Goal: Navigation & Orientation: Find specific page/section

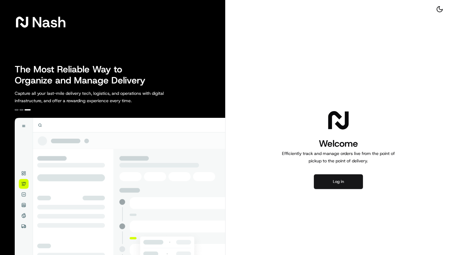
click at [342, 184] on button "Log in" at bounding box center [338, 181] width 49 height 15
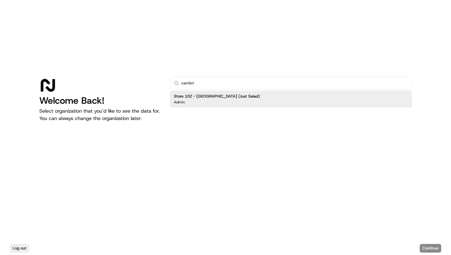
type input "cambri"
click at [219, 102] on div "Admin" at bounding box center [217, 102] width 86 height 5
click at [427, 247] on button "Continue" at bounding box center [429, 248] width 21 height 9
